Goal: Navigation & Orientation: Find specific page/section

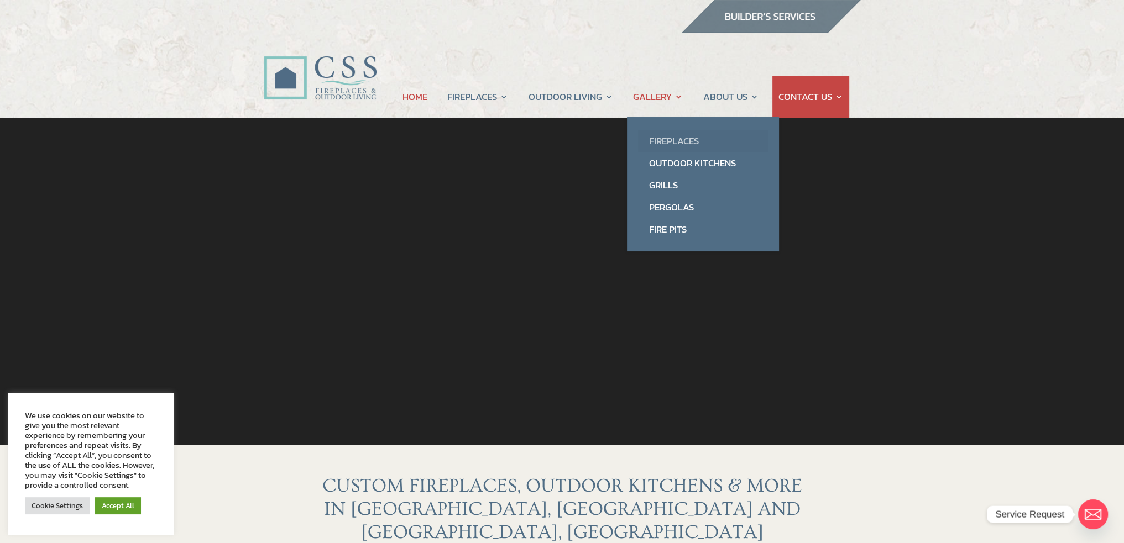
click at [670, 140] on link "Fireplaces" at bounding box center [703, 141] width 130 height 22
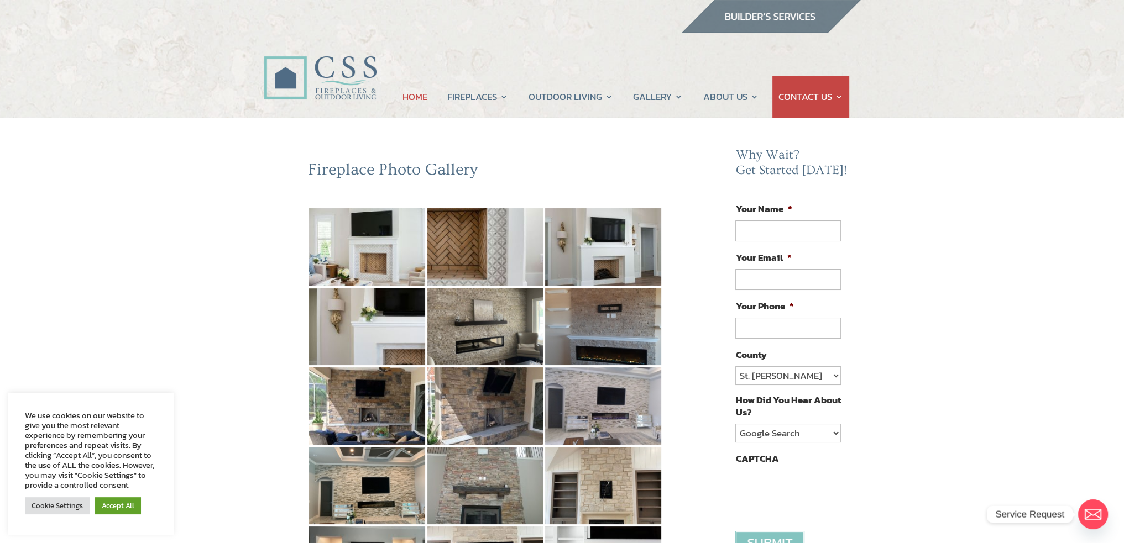
click at [409, 96] on link "HOME" at bounding box center [414, 97] width 25 height 42
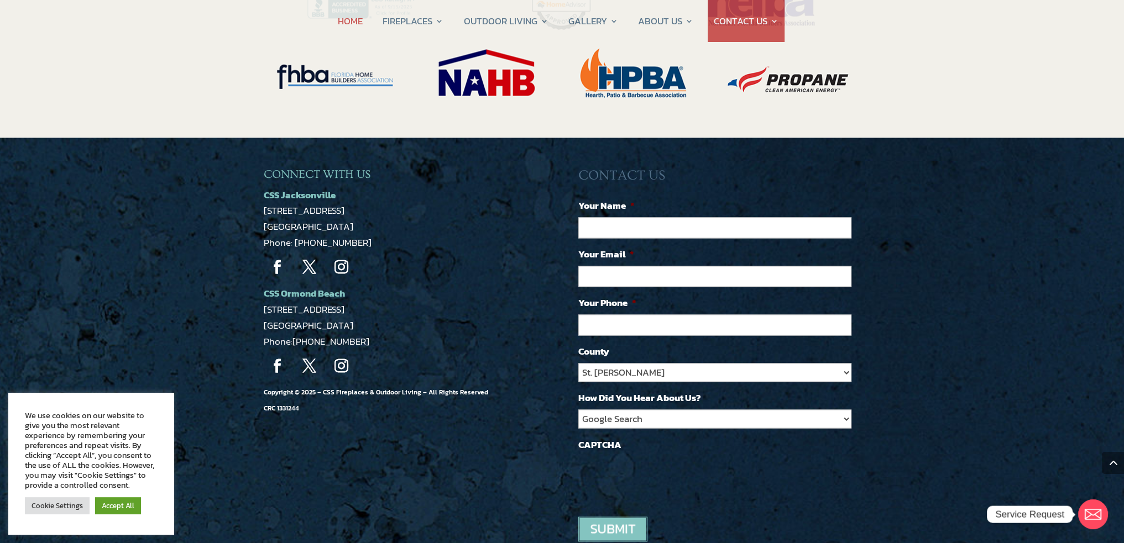
scroll to position [2392, 0]
